Goal: Task Accomplishment & Management: Manage account settings

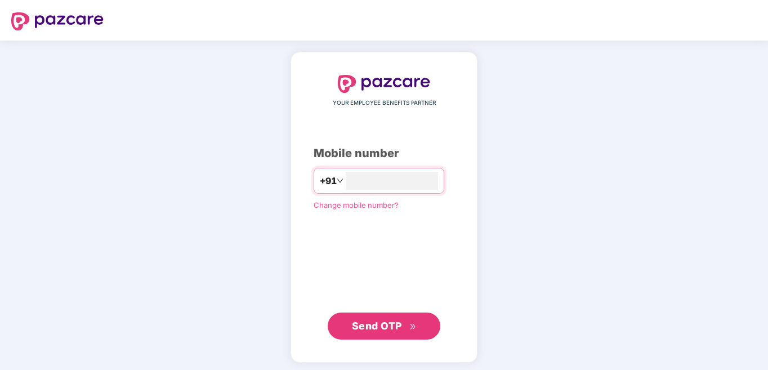
type input "**********"
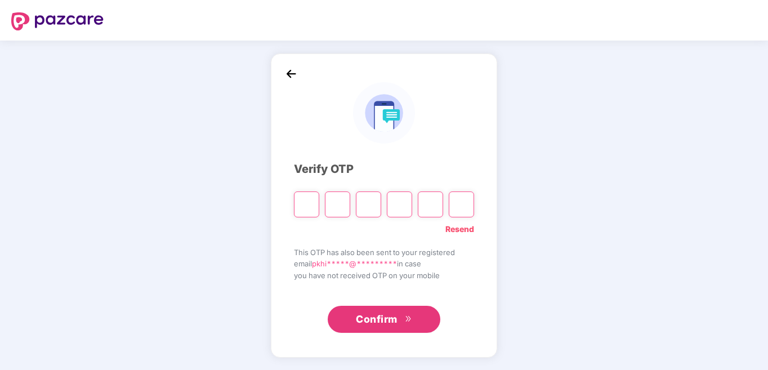
type input "*"
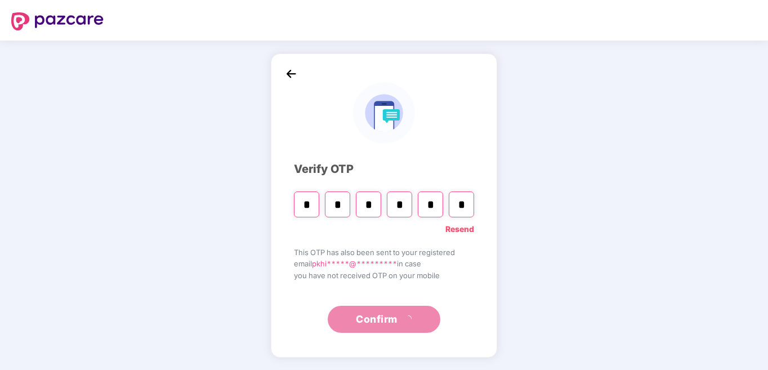
type input "*"
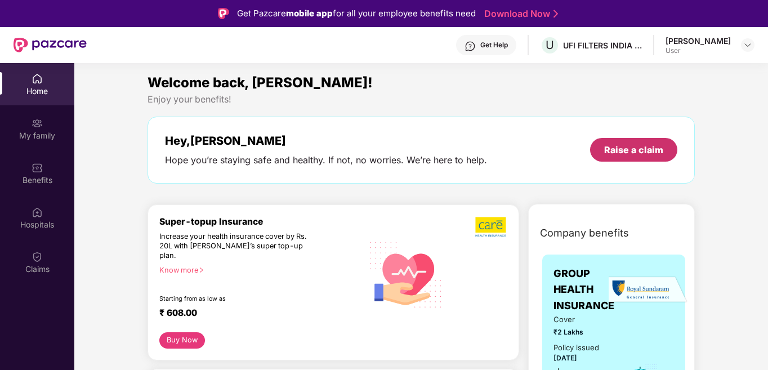
click at [645, 145] on div "Raise a claim" at bounding box center [633, 150] width 59 height 12
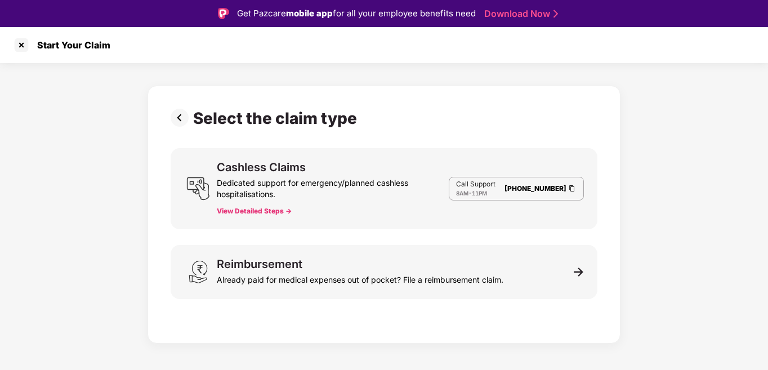
click at [273, 212] on button "View Detailed Steps ->" at bounding box center [254, 211] width 75 height 9
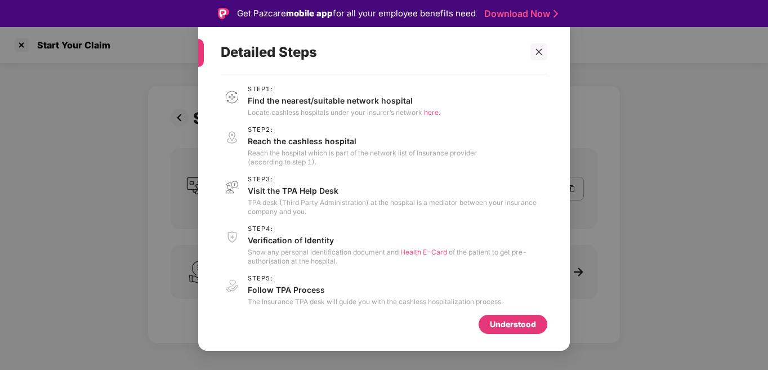
click at [433, 113] on span "here." at bounding box center [432, 112] width 16 height 8
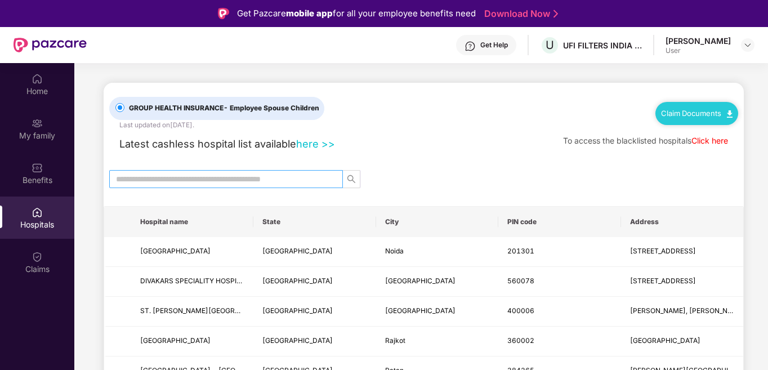
click at [146, 178] on input "text" at bounding box center [221, 179] width 211 height 12
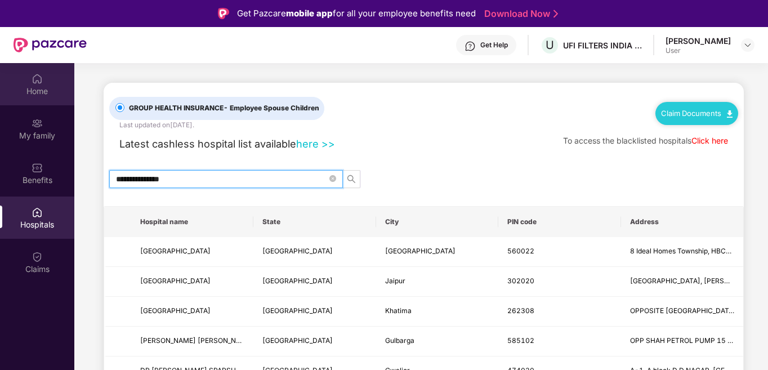
type input "**********"
click at [30, 87] on div "Home" at bounding box center [37, 91] width 74 height 11
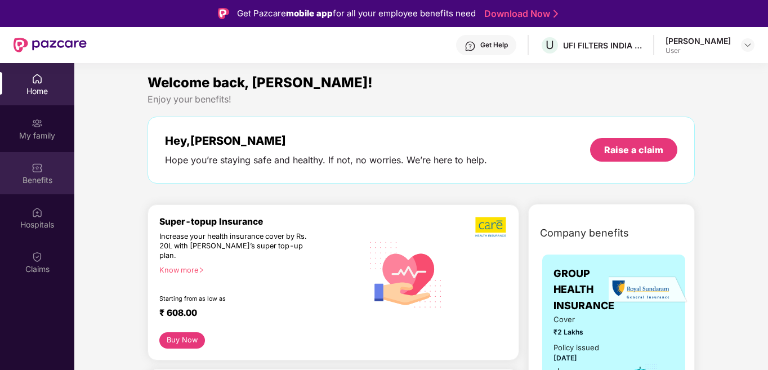
click at [39, 169] on img at bounding box center [37, 167] width 11 height 11
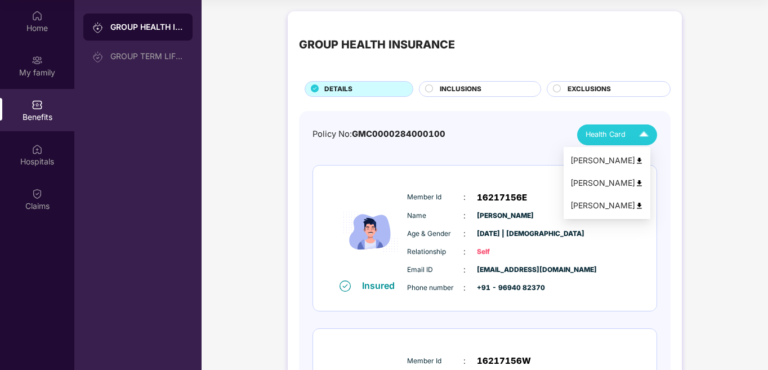
click at [643, 135] on img at bounding box center [644, 135] width 20 height 20
click at [626, 157] on div "[PERSON_NAME]" at bounding box center [606, 160] width 73 height 12
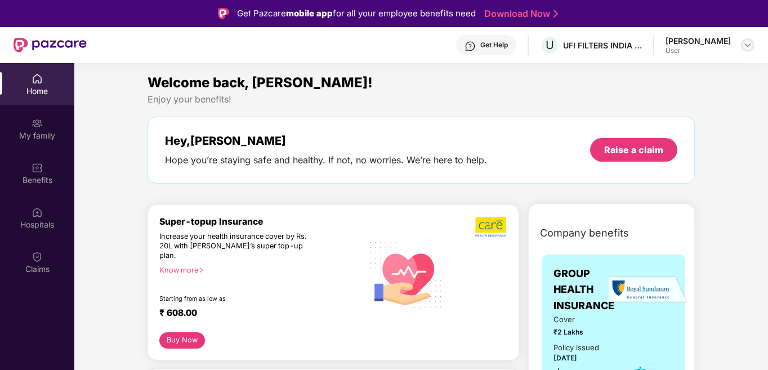
click at [744, 44] on img at bounding box center [747, 45] width 9 height 9
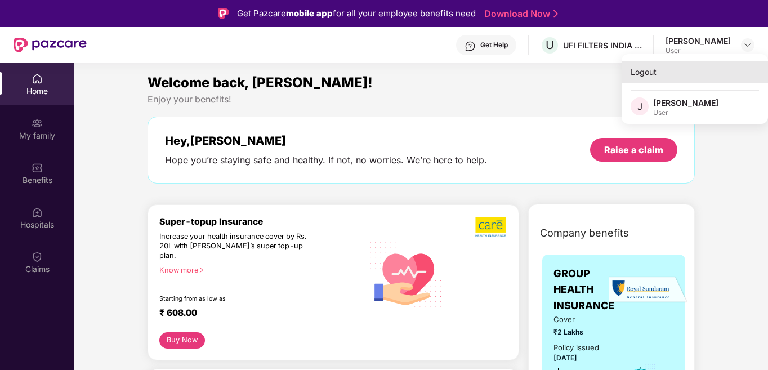
click at [639, 66] on div "Logout" at bounding box center [694, 72] width 146 height 22
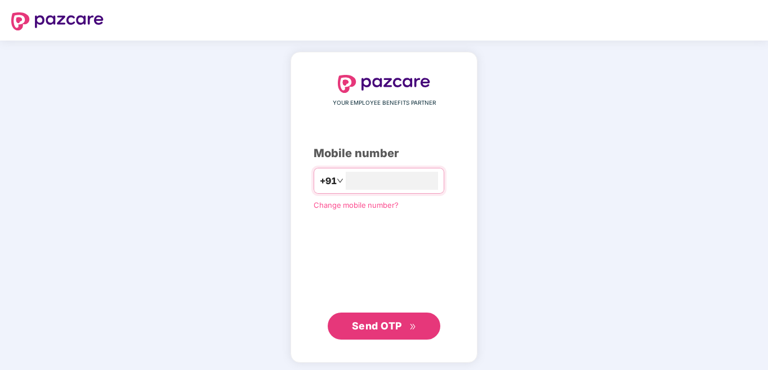
type input "**********"
click at [393, 330] on span "Send OTP" at bounding box center [384, 326] width 65 height 16
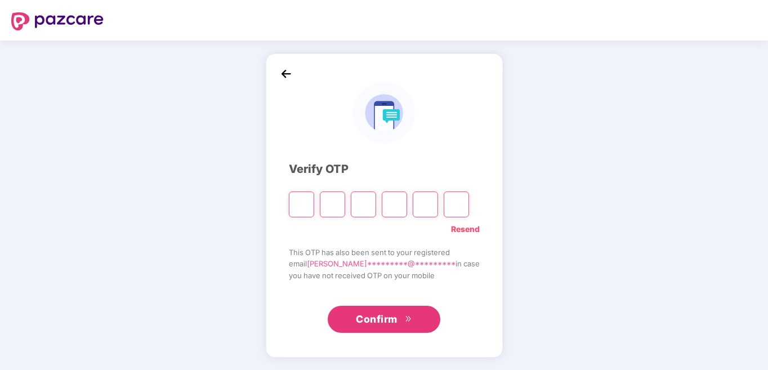
type input "*"
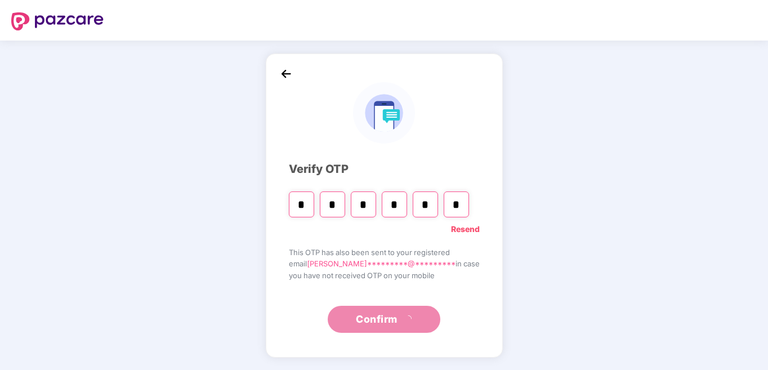
type input "*"
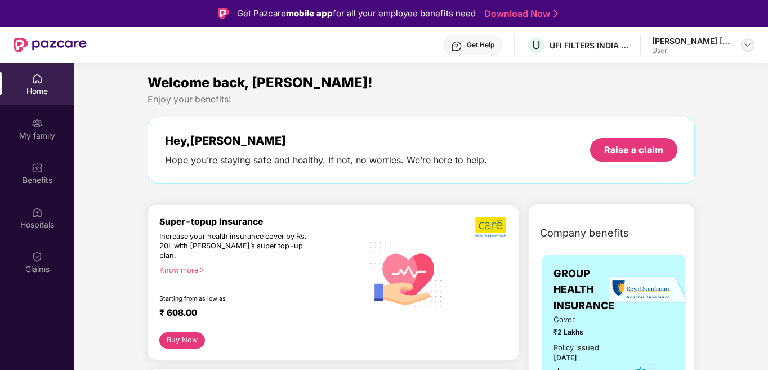
click at [744, 42] on img at bounding box center [747, 45] width 9 height 9
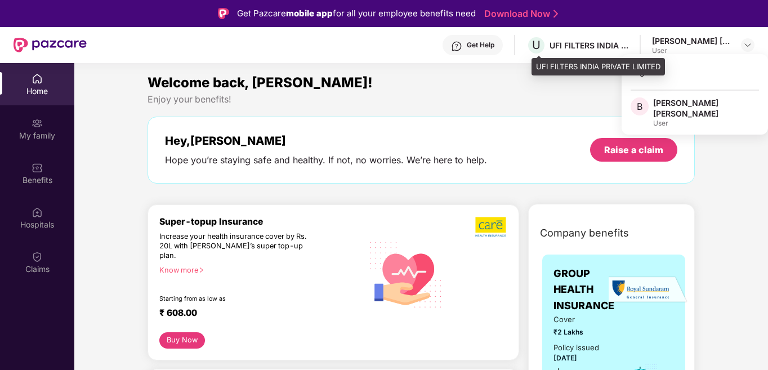
click at [574, 38] on div "U UFI FILTERS INDIA PRIVATE LIMITED" at bounding box center [577, 45] width 102 height 20
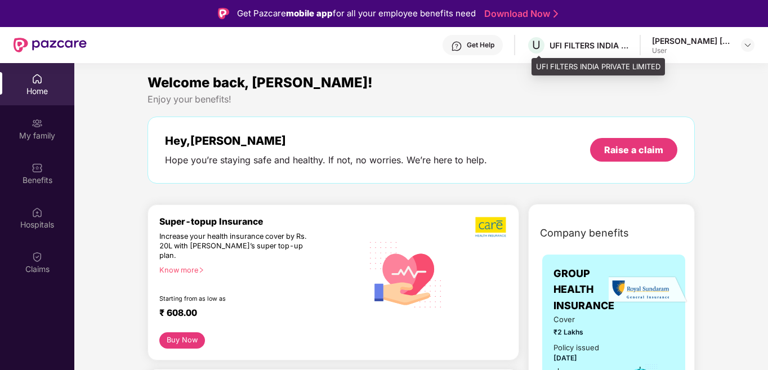
click at [575, 48] on div "UFI FILTERS INDIA PRIVATE LIMITED" at bounding box center [588, 45] width 79 height 11
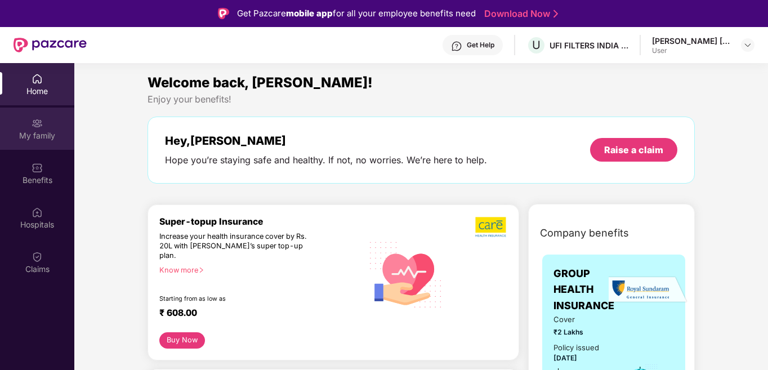
click at [48, 130] on div "My family" at bounding box center [37, 135] width 74 height 11
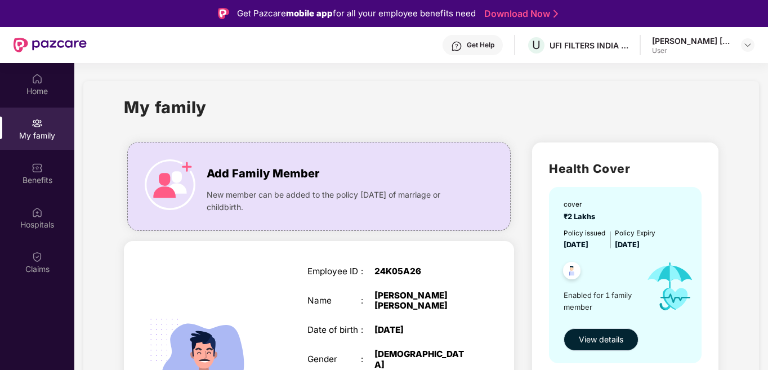
click at [584, 336] on span "View details" at bounding box center [601, 339] width 44 height 12
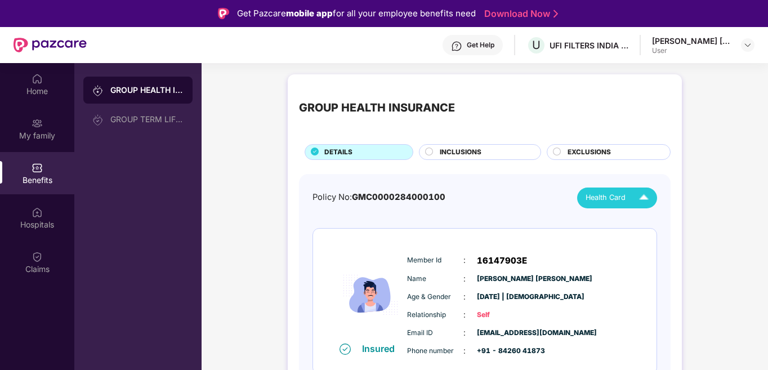
click at [608, 199] on span "Health Card" at bounding box center [605, 197] width 40 height 11
click at [621, 196] on span "Health Card" at bounding box center [605, 197] width 40 height 11
click at [643, 197] on img at bounding box center [644, 198] width 20 height 20
click at [709, 226] on img at bounding box center [713, 224] width 8 height 8
